Goal: Communication & Community: Share content

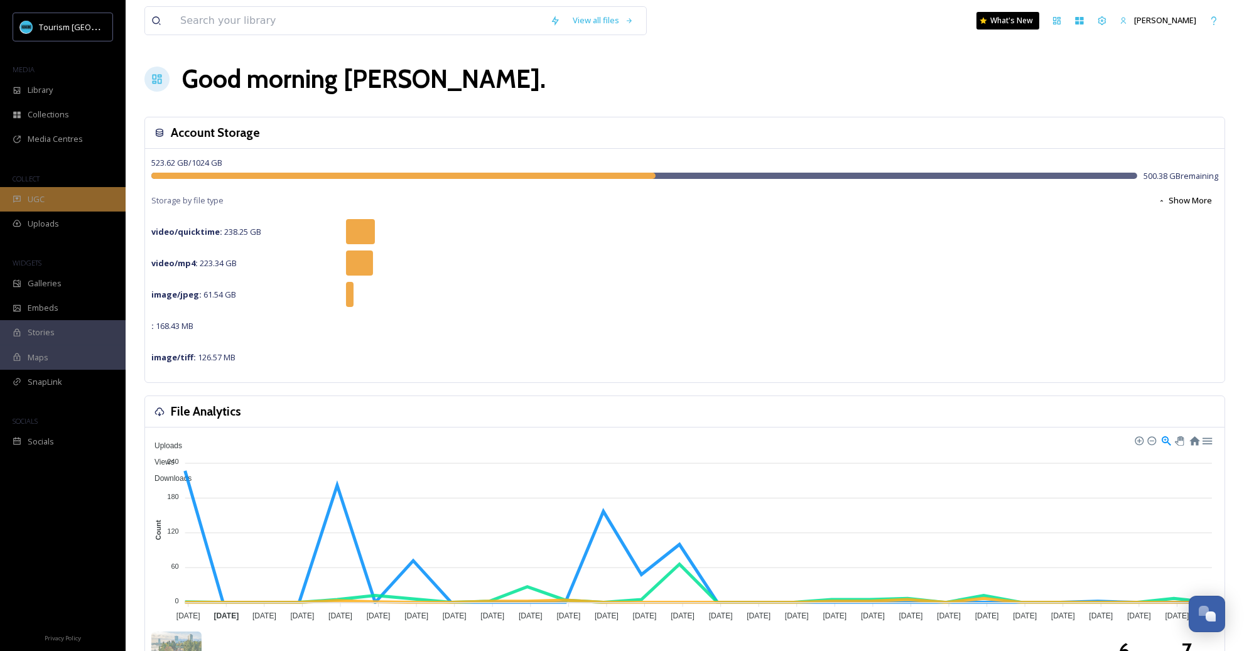
click at [59, 195] on div "UGC" at bounding box center [63, 199] width 126 height 24
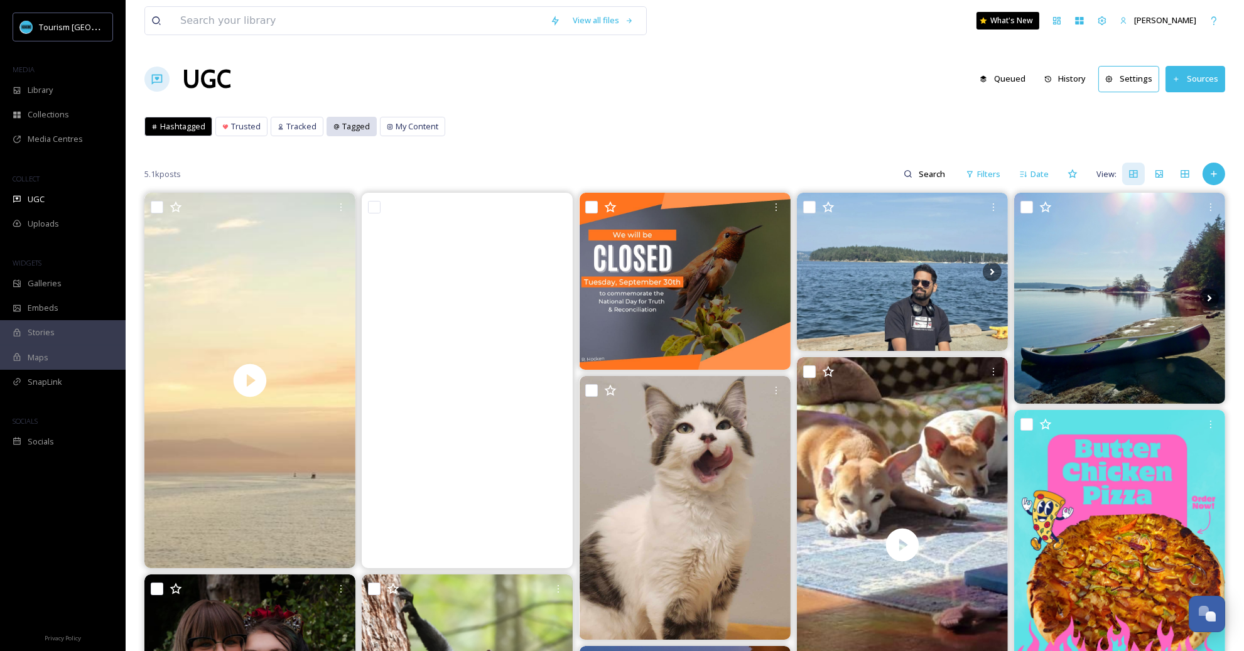
click at [350, 129] on span "Tagged" at bounding box center [356, 127] width 28 height 12
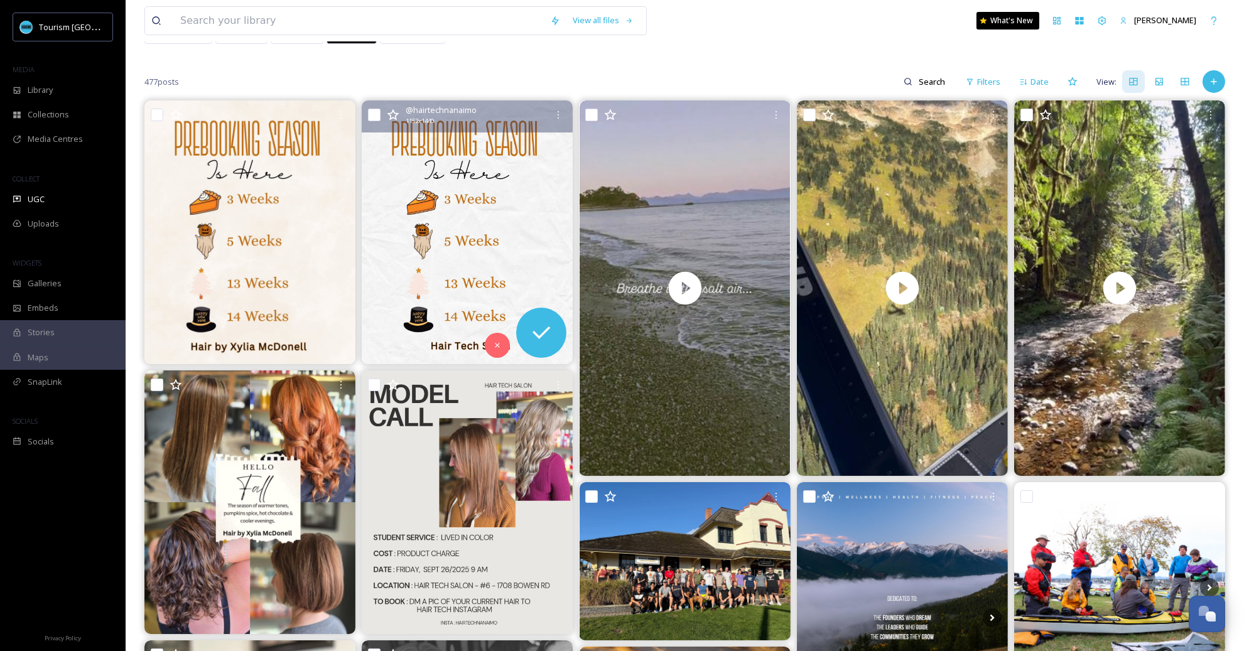
scroll to position [102, 0]
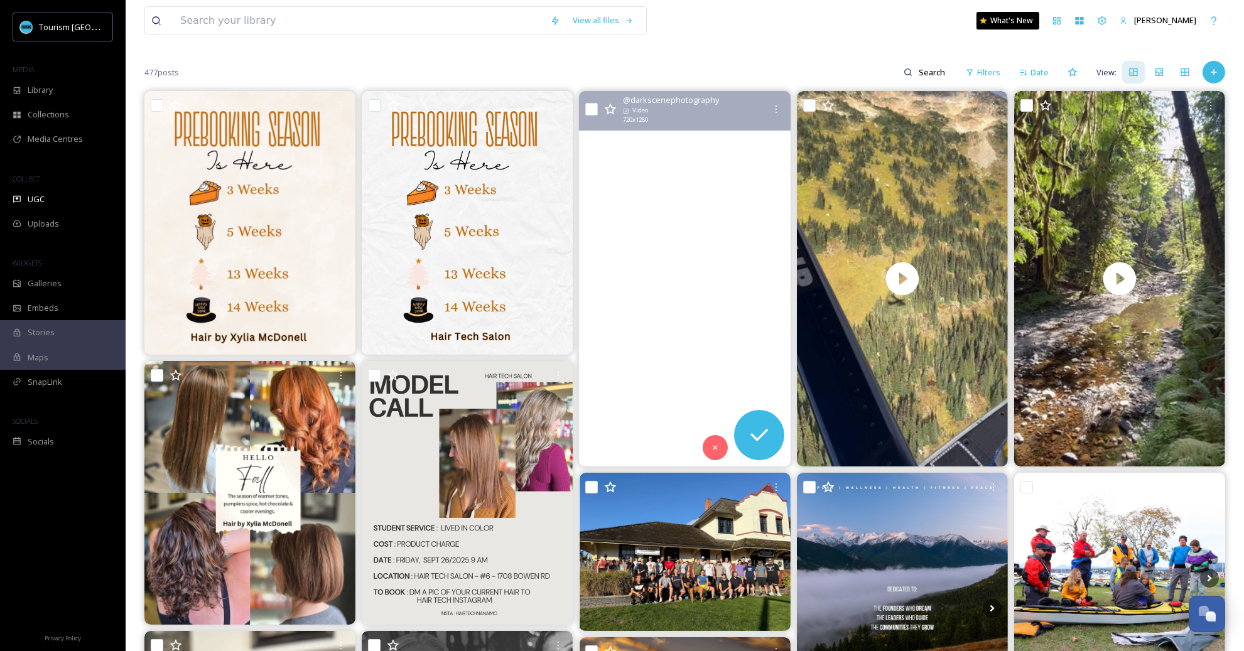
click at [742, 341] on video "I love the seaside...\a\aI've had the best trip the last 4 days. The ocean does…" at bounding box center [685, 278] width 211 height 375
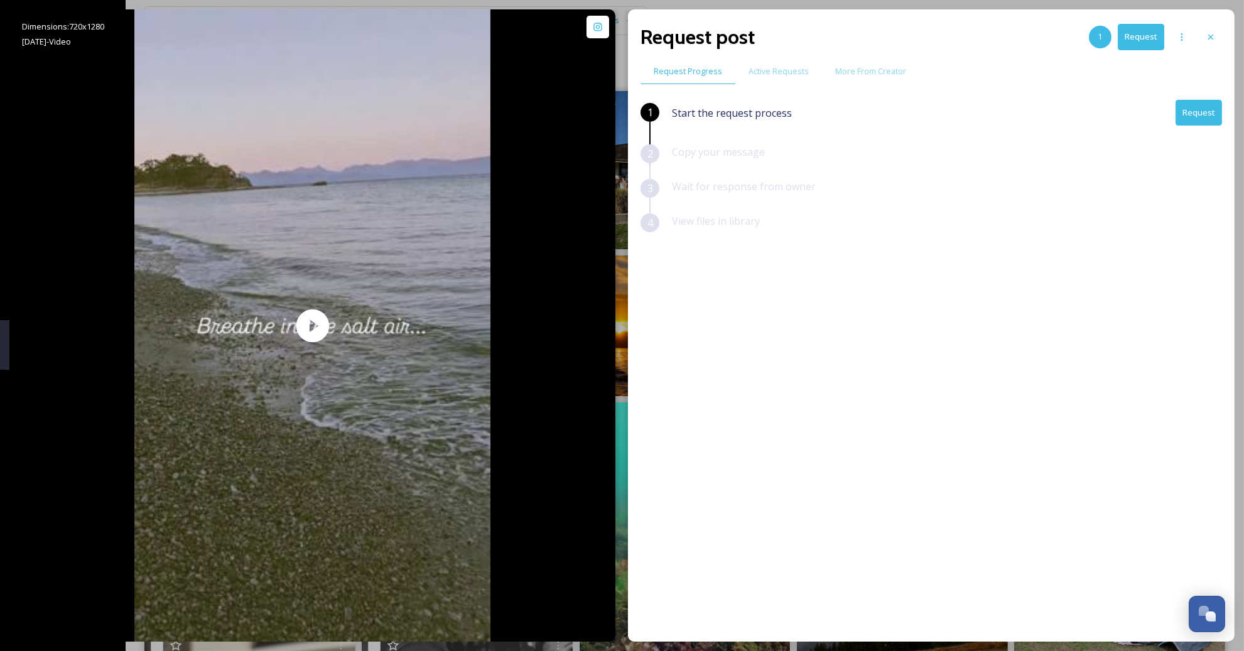
click at [1204, 118] on button "Request" at bounding box center [1199, 113] width 46 height 26
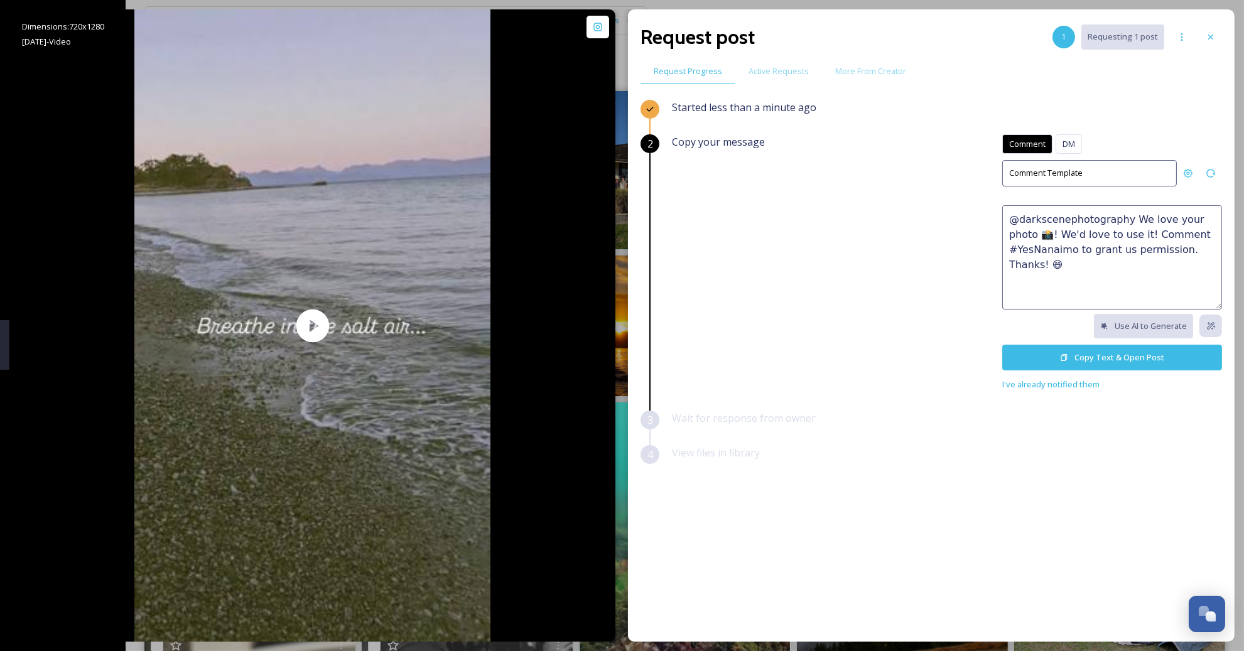
click at [1112, 256] on textarea "@darkscenephotography We love your photo 📸! We'd love to use it! Comment #YesNa…" at bounding box center [1112, 257] width 220 height 104
paste textarea "😍 We'd love to feature this on our website or social networks to share the beau…"
click at [1057, 263] on textarea "So peaceful 😍 We'd love to feature this on our website or social networks to sh…" at bounding box center [1112, 257] width 220 height 104
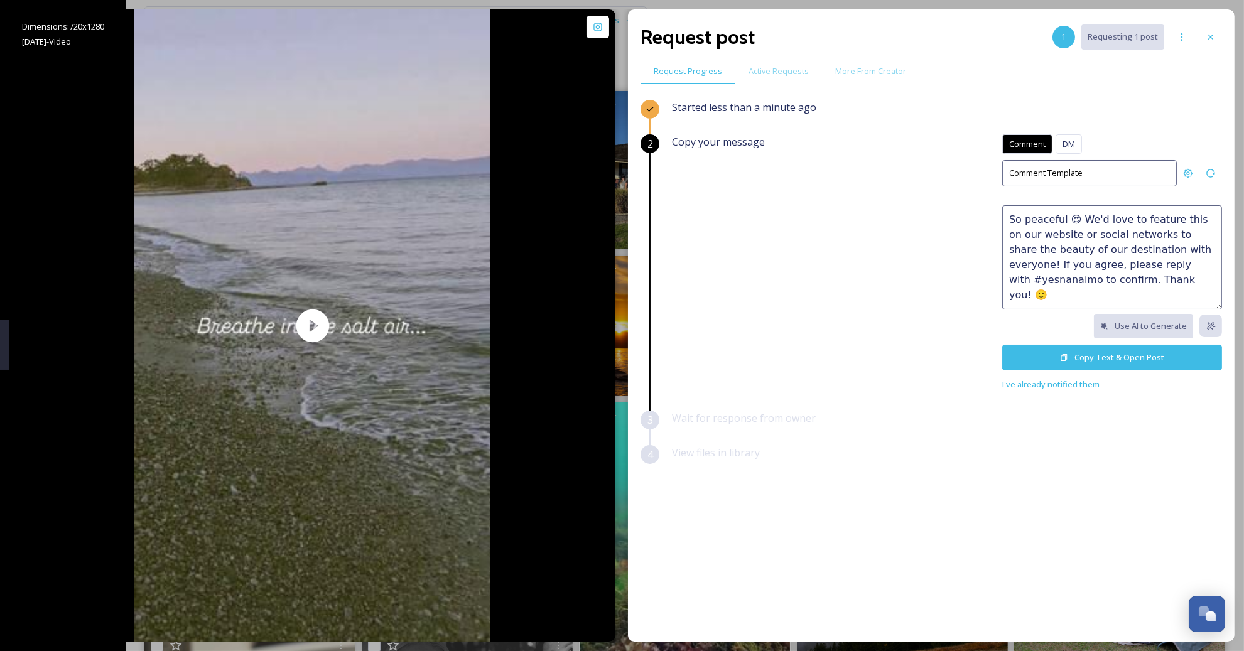
click at [1153, 263] on textarea "So peaceful 😍 We'd love to feature this on our website or social networks to sh…" at bounding box center [1112, 257] width 220 height 104
click at [1137, 279] on textarea "So peaceful 😍 We'd love to feature this on our website or social networks to sh…" at bounding box center [1112, 257] width 220 height 104
drag, startPoint x: 1128, startPoint y: 280, endPoint x: 1198, endPoint y: 280, distance: 70.3
click at [1198, 280] on textarea "So peaceful 😍 We'd love to feature this on our website or social networks to sh…" at bounding box center [1112, 257] width 220 height 104
type textarea "So peaceful 😍 We'd love to feature this on our website or social networks to sh…"
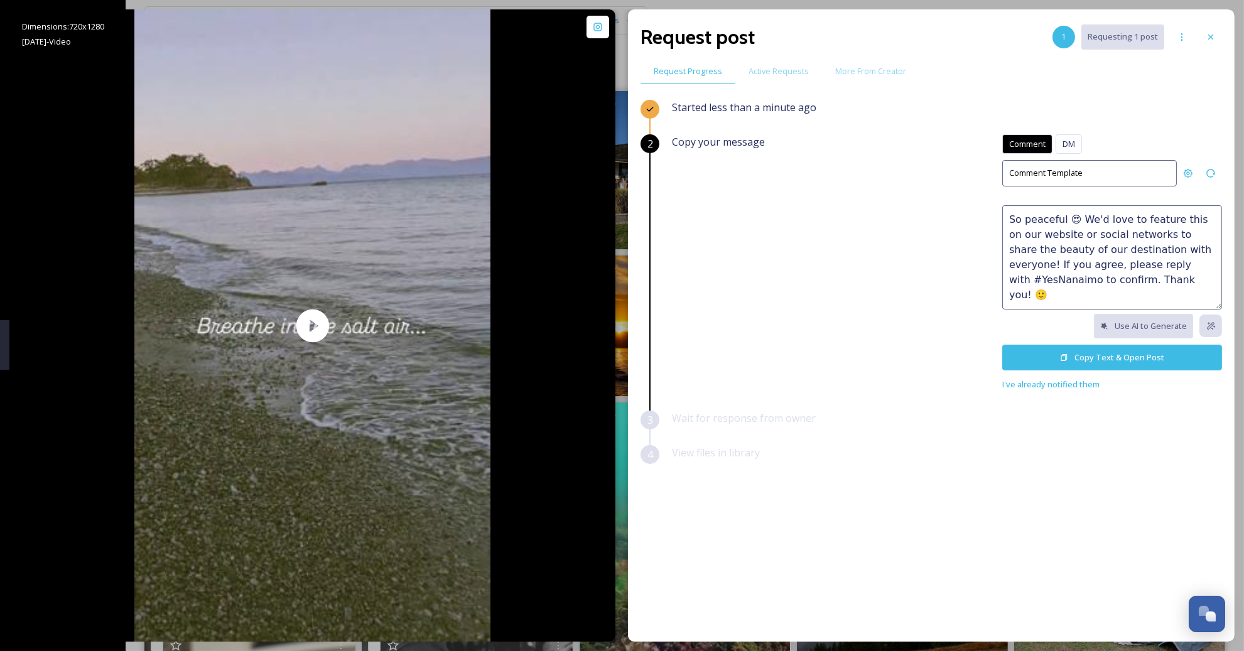
click at [1127, 358] on button "Copy Text & Open Post" at bounding box center [1112, 358] width 220 height 26
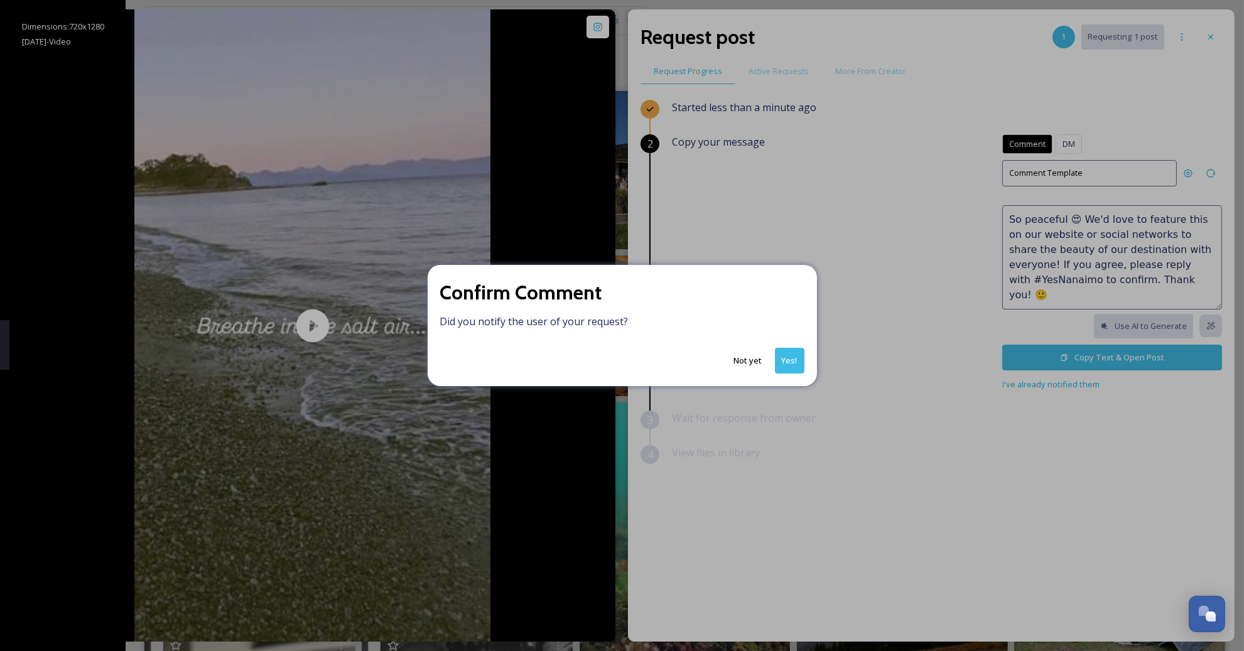
click at [792, 367] on button "Yes!" at bounding box center [790, 361] width 30 height 26
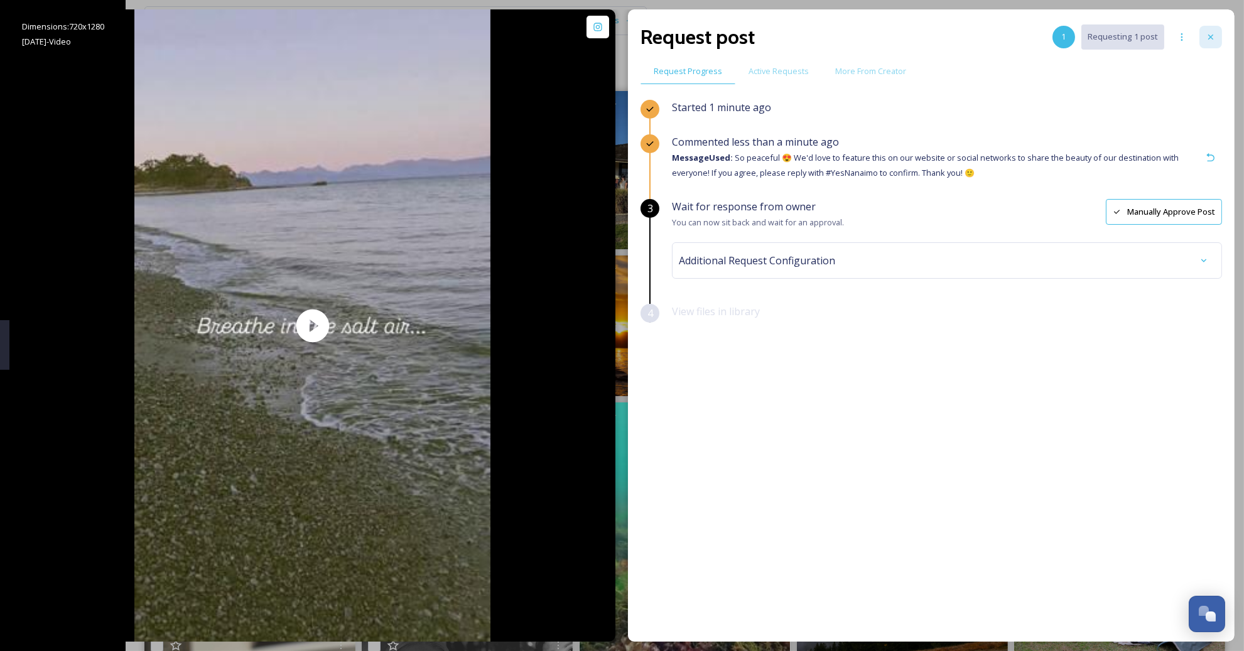
click at [1206, 41] on icon at bounding box center [1211, 37] width 10 height 10
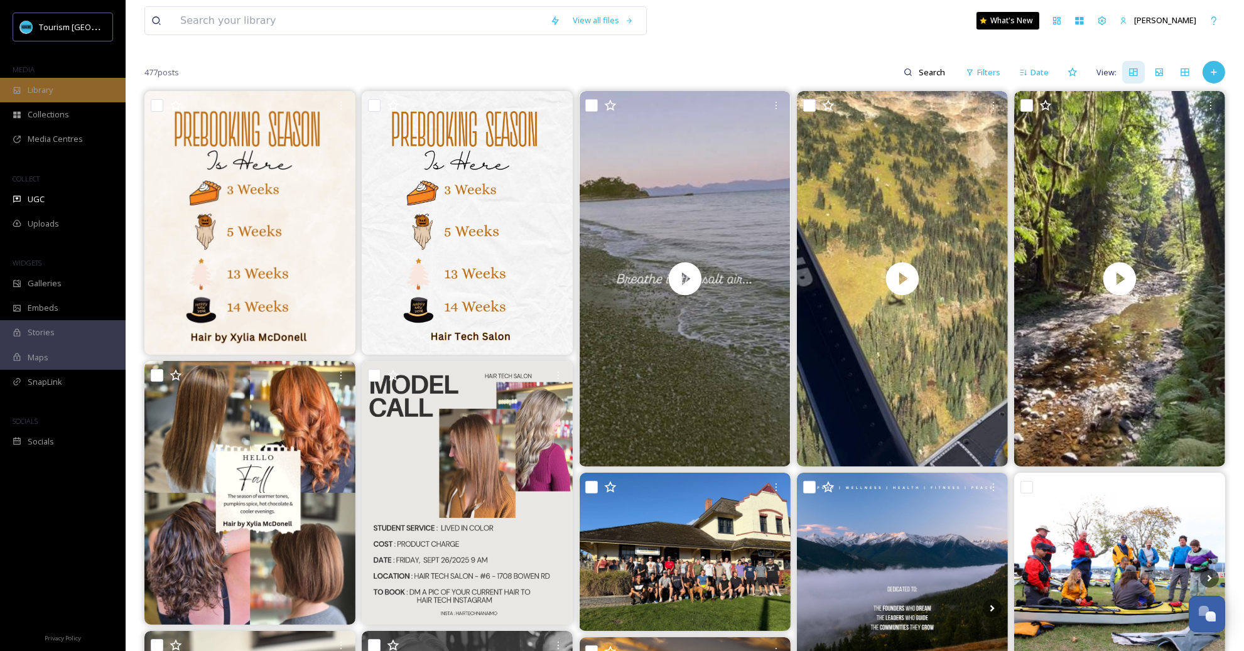
click at [45, 94] on span "Library" at bounding box center [40, 90] width 25 height 12
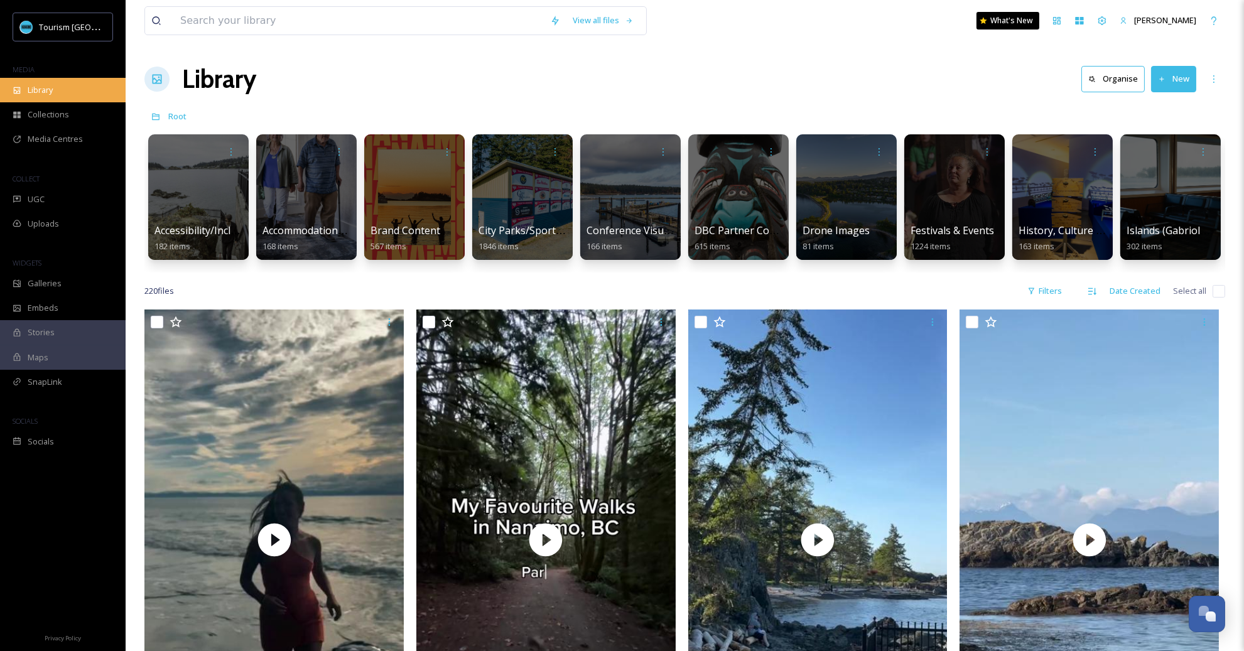
click at [66, 89] on div "Library" at bounding box center [63, 90] width 126 height 24
